Goal: Check status

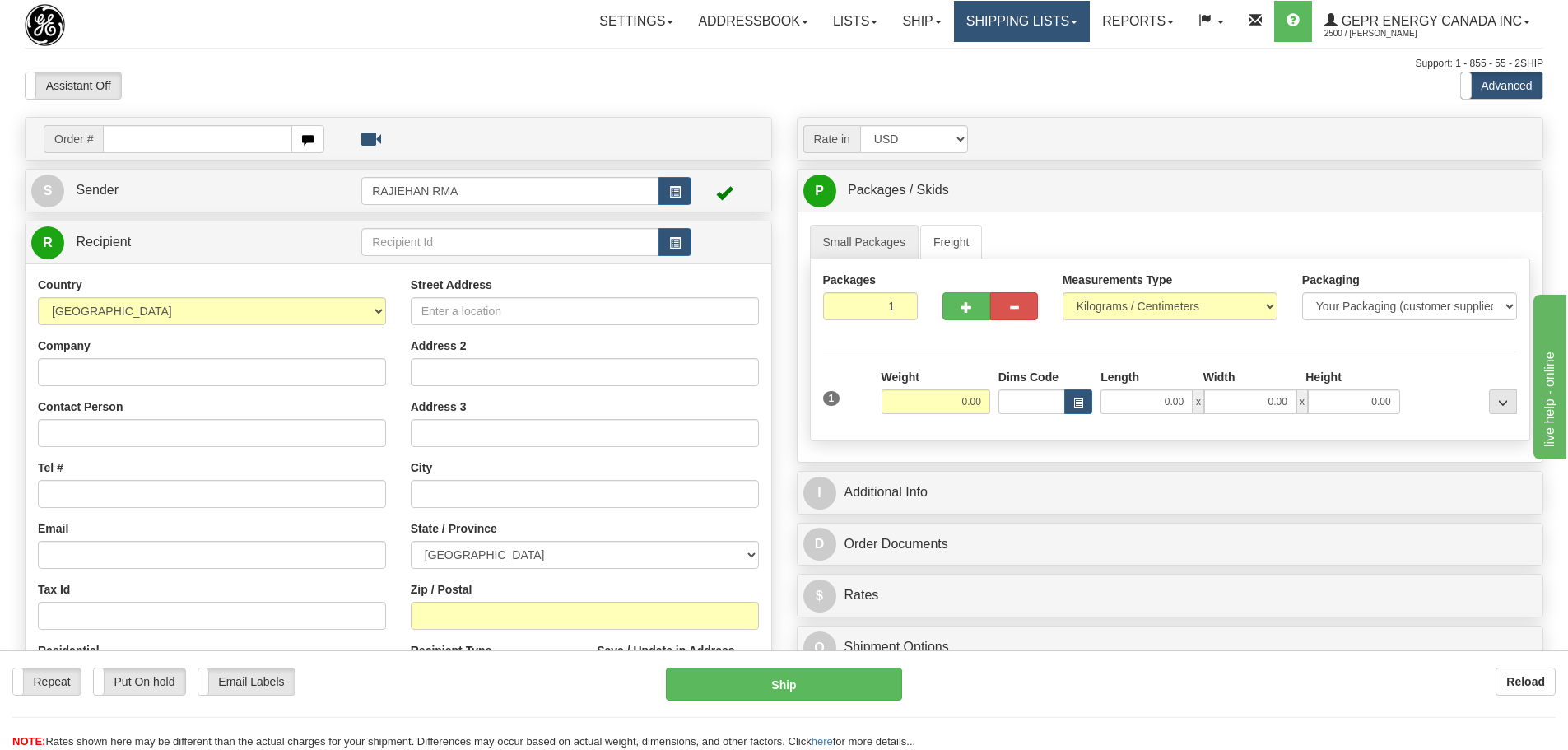
click at [1058, 21] on link "Shipping lists" at bounding box center [1022, 21] width 135 height 41
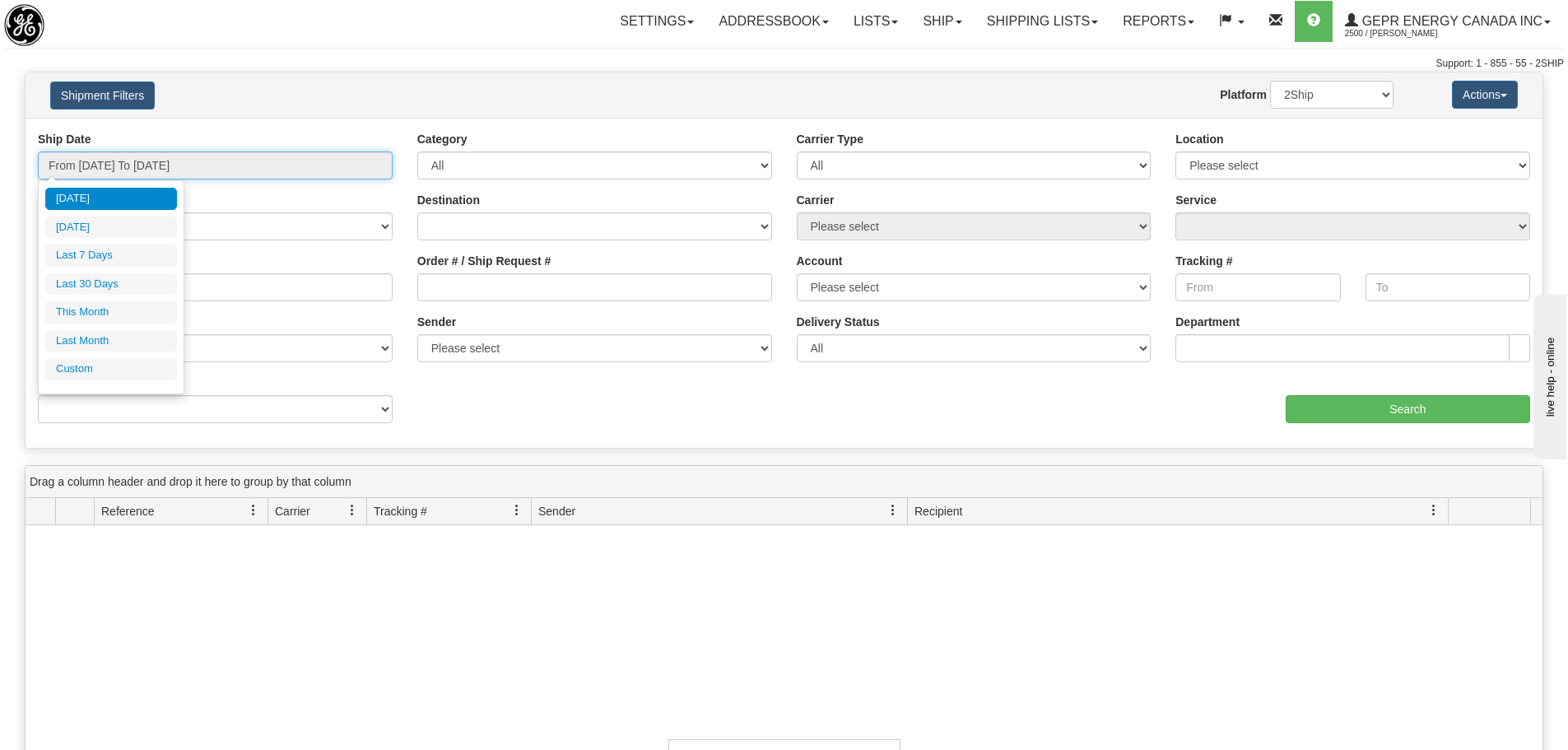
click at [299, 167] on input "From 09/07/2025 To 09/08/2025" at bounding box center [215, 166] width 355 height 28
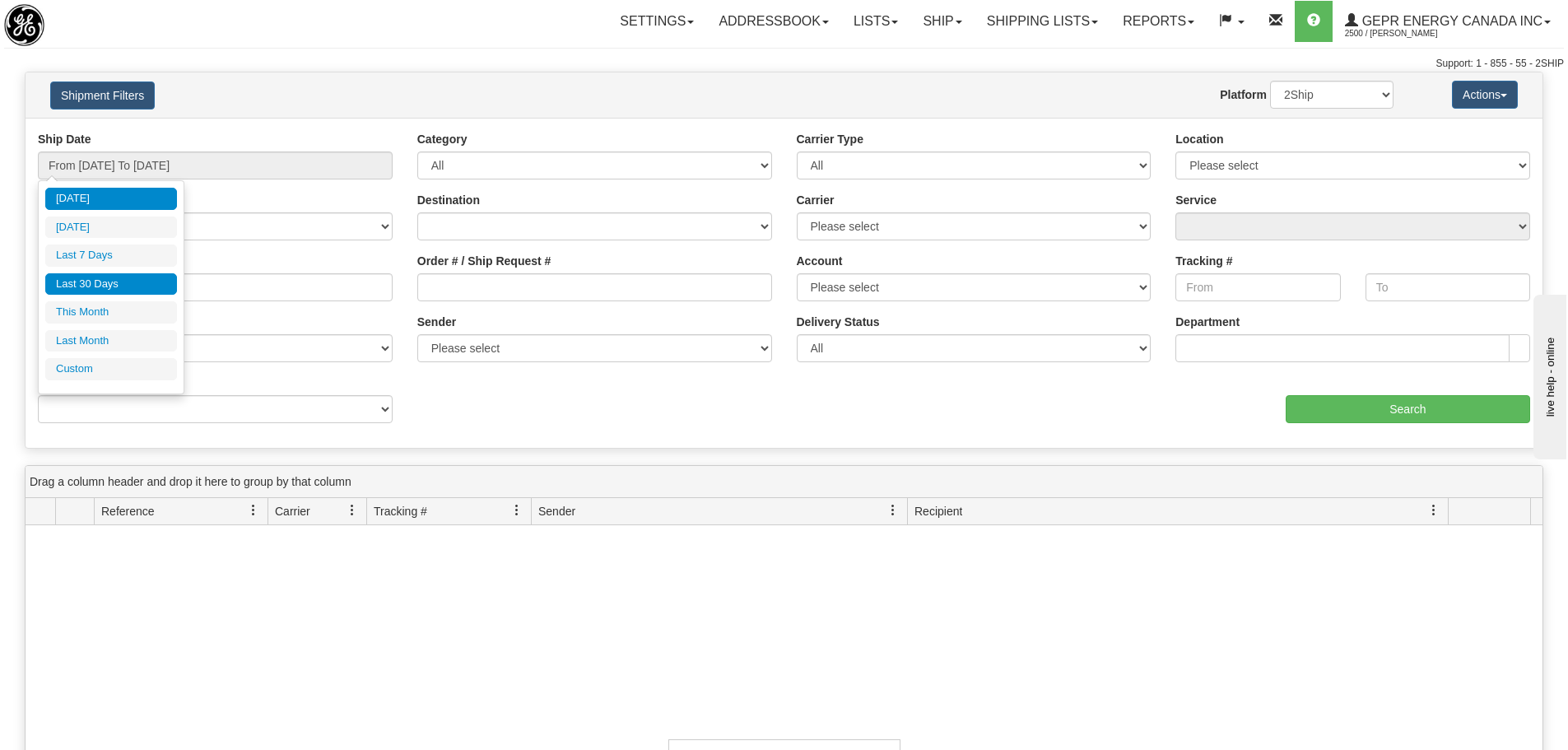
click at [139, 287] on li "Last 30 Days" at bounding box center [111, 284] width 132 height 22
type input "From 08/10/2025 To 09/08/2025"
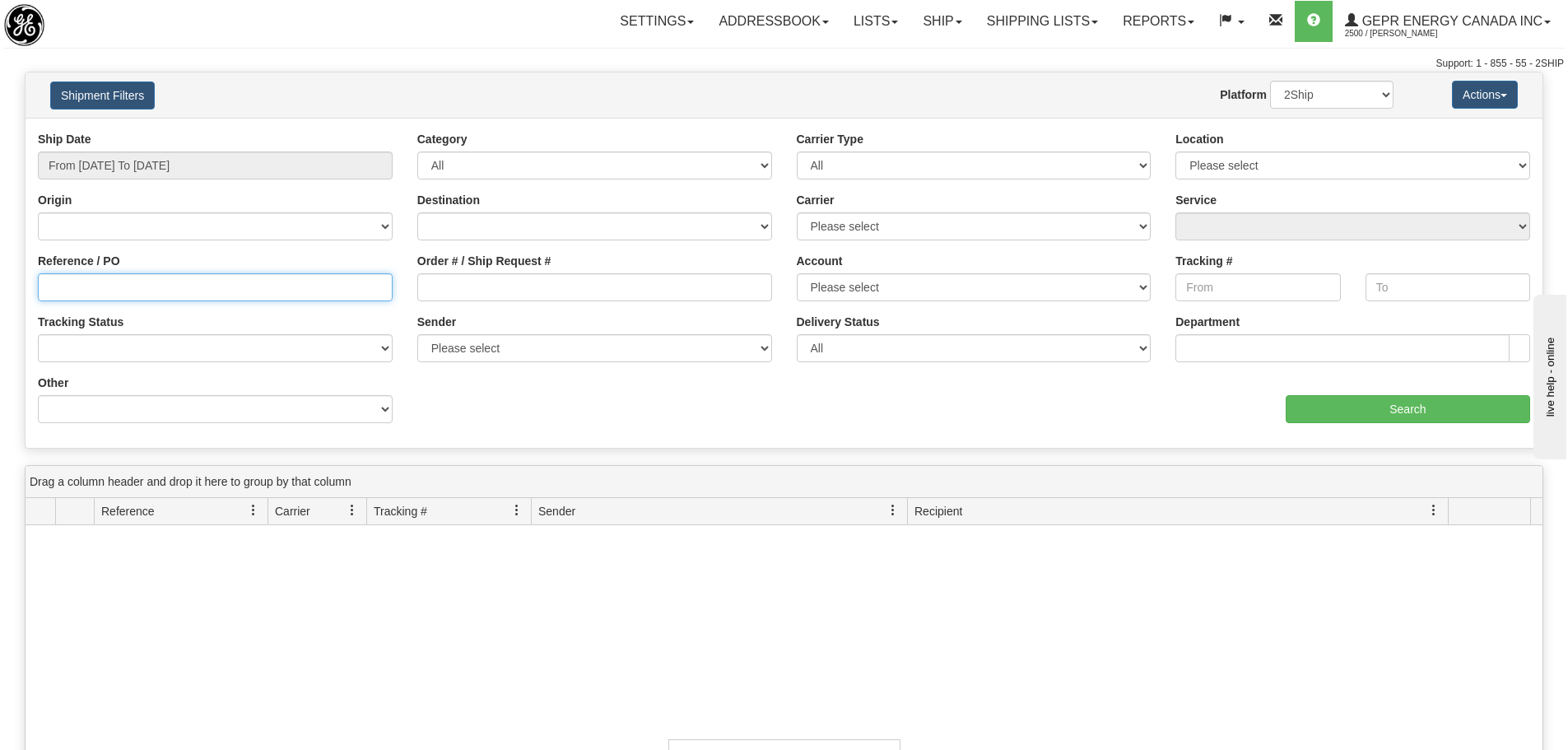
click at [210, 300] on input "Reference / PO" at bounding box center [215, 288] width 355 height 28
paste input "LSN-46134"
type input "LSN-46134"
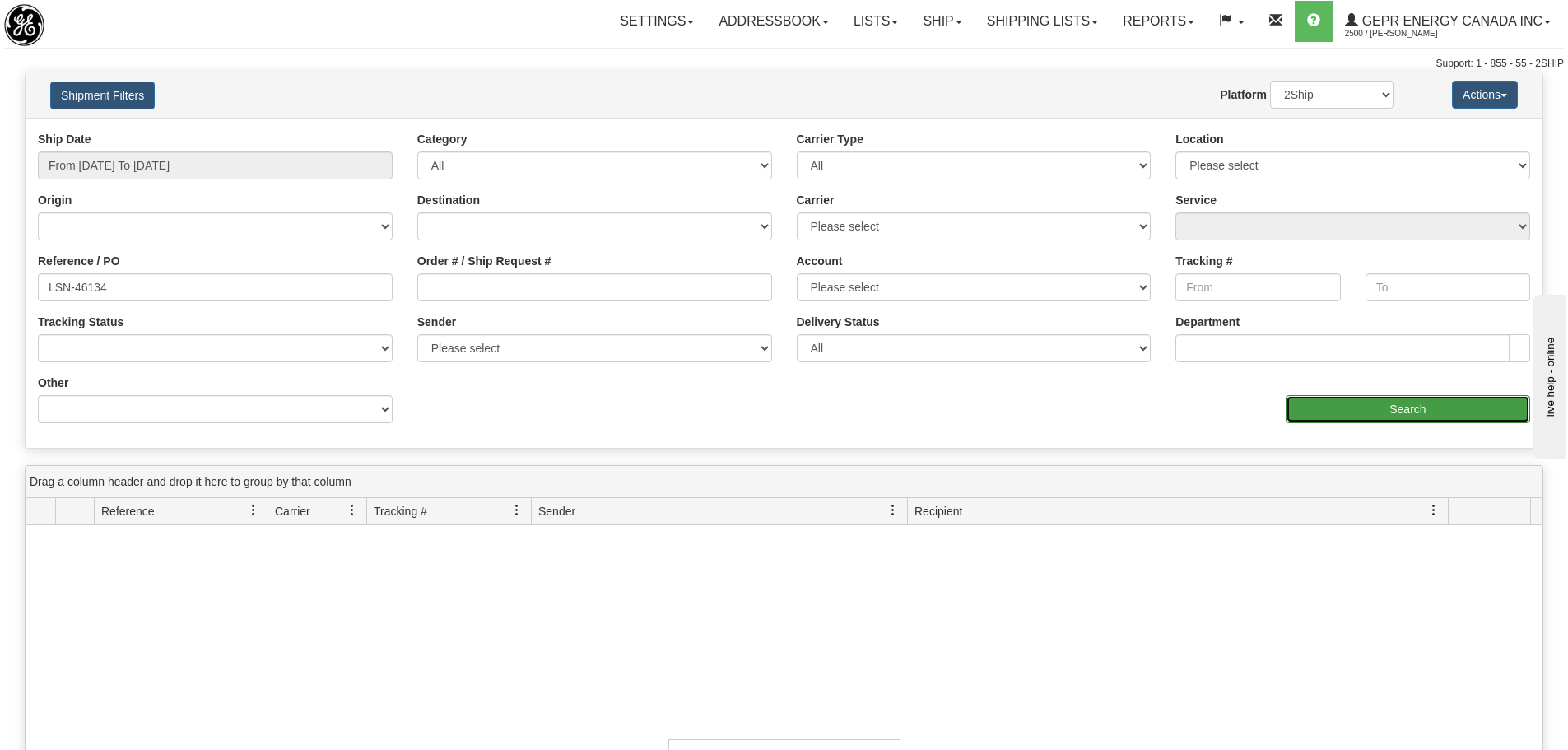
click at [1469, 401] on input "Search" at bounding box center [1408, 409] width 244 height 28
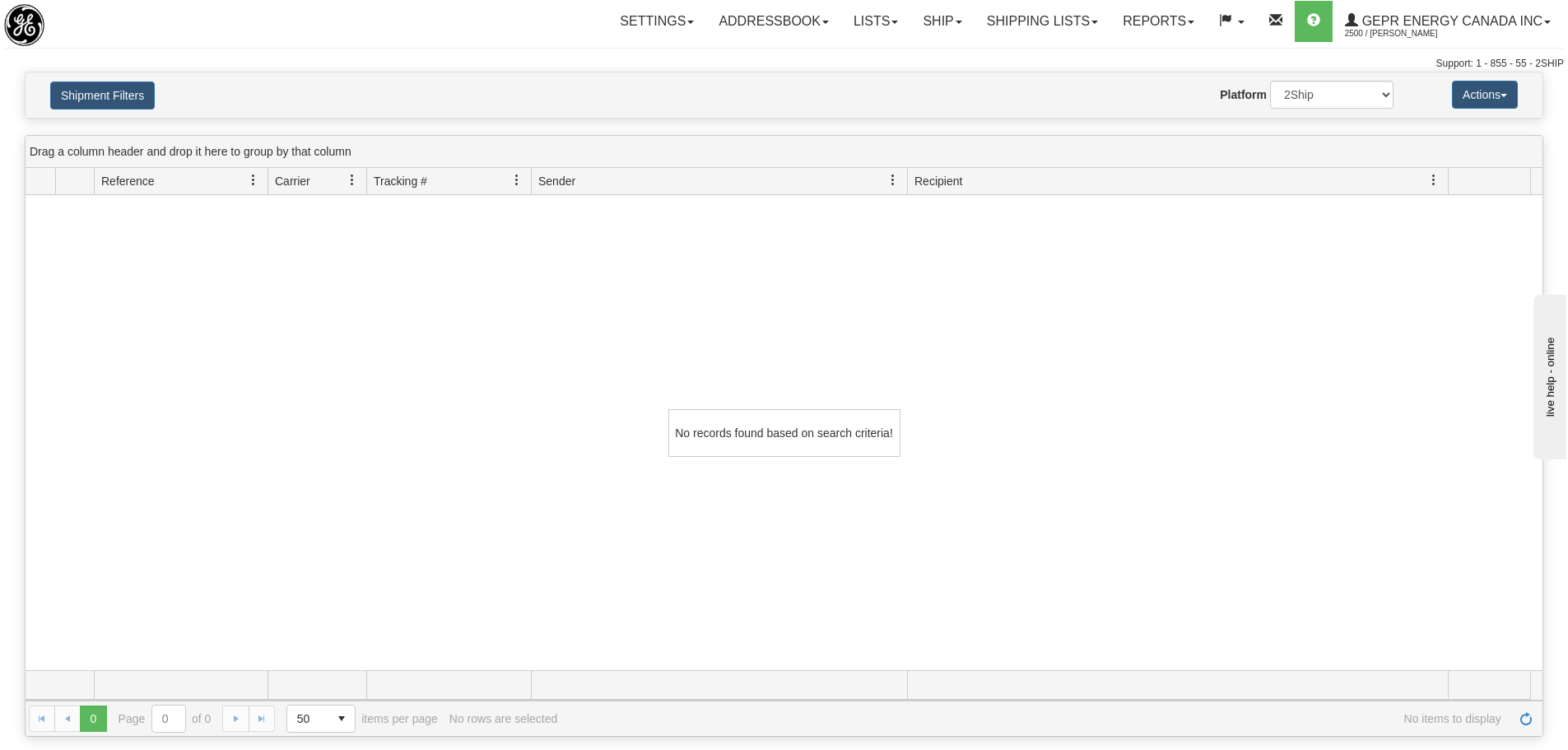
click at [835, 330] on div "No records found based on search criteria!" at bounding box center [784, 433] width 1517 height 475
